Goal: Find specific page/section: Find specific page/section

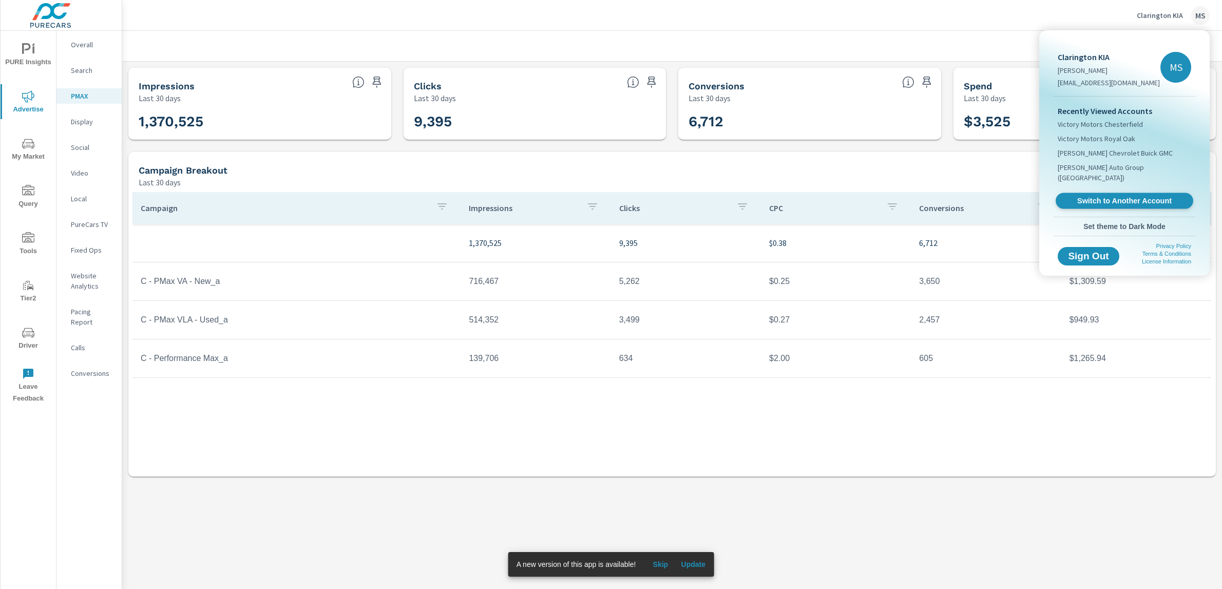
click at [1132, 196] on link "Switch to Another Account" at bounding box center [1125, 201] width 138 height 16
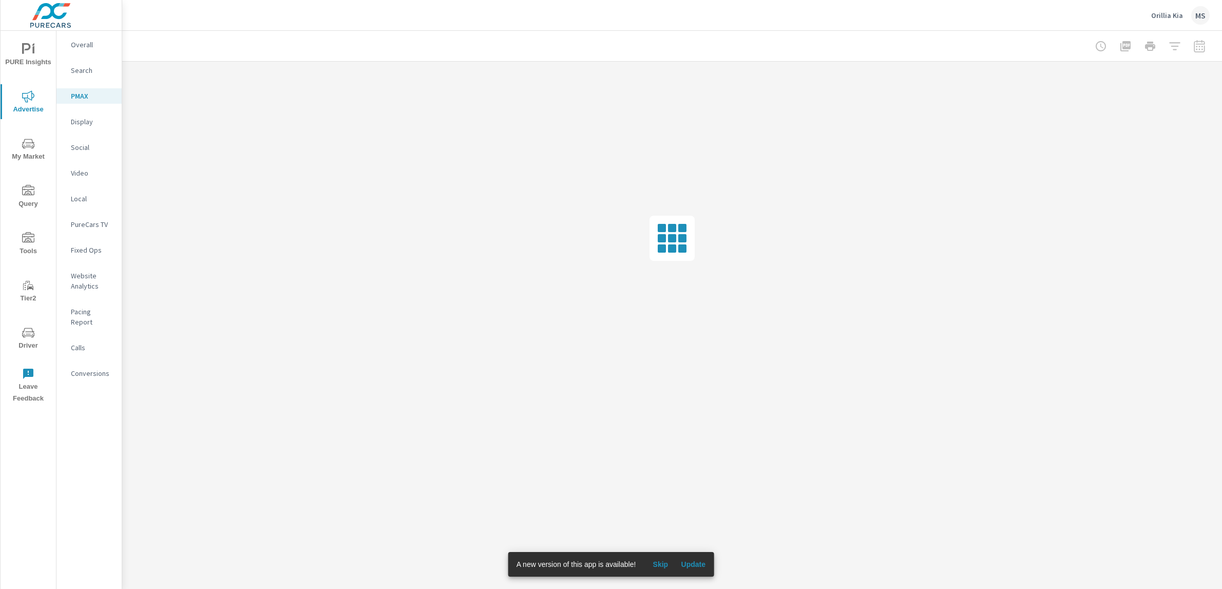
click at [27, 248] on span "Tools" at bounding box center [28, 244] width 49 height 25
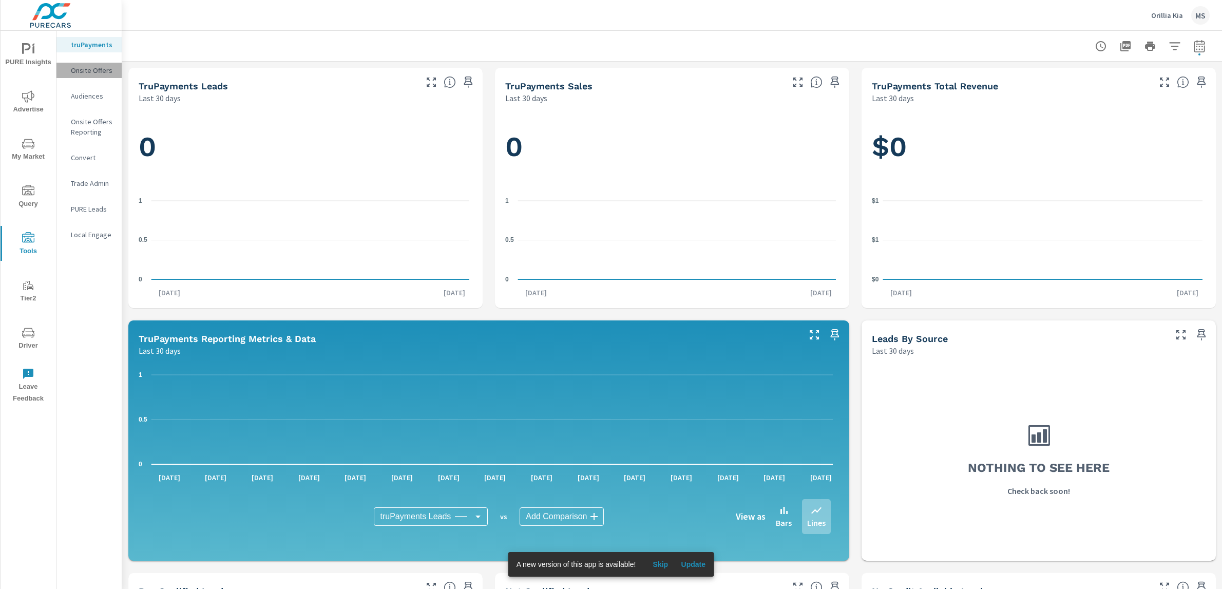
click at [93, 70] on p "Onsite Offers" at bounding box center [92, 70] width 43 height 10
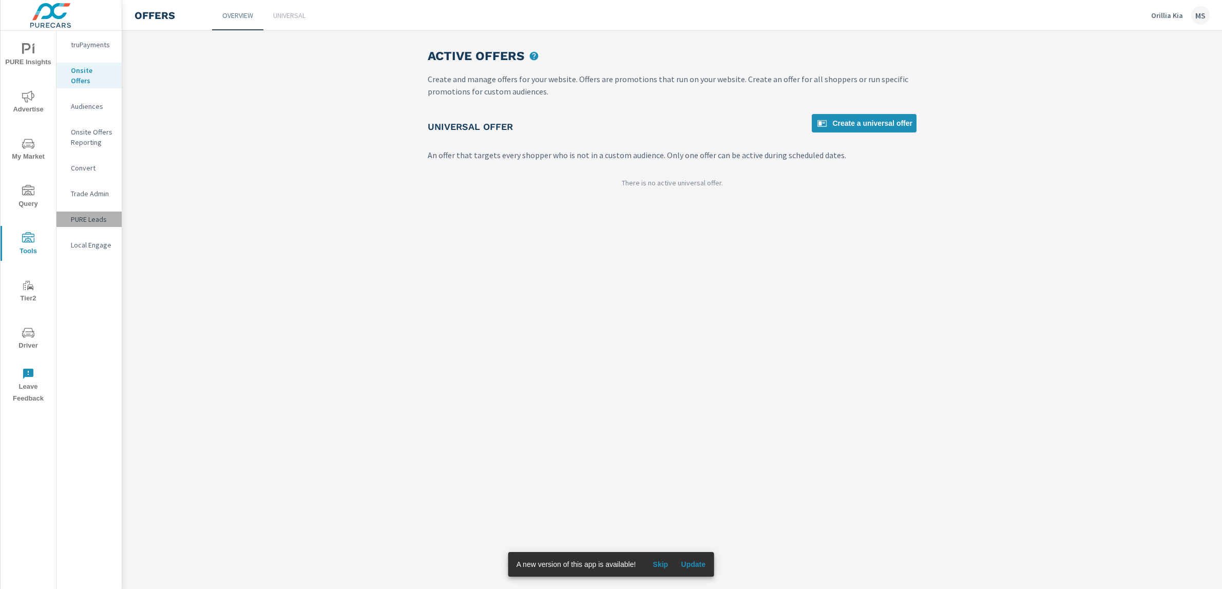
click at [105, 214] on p "PURE Leads" at bounding box center [92, 219] width 43 height 10
